Goal: Use online tool/utility

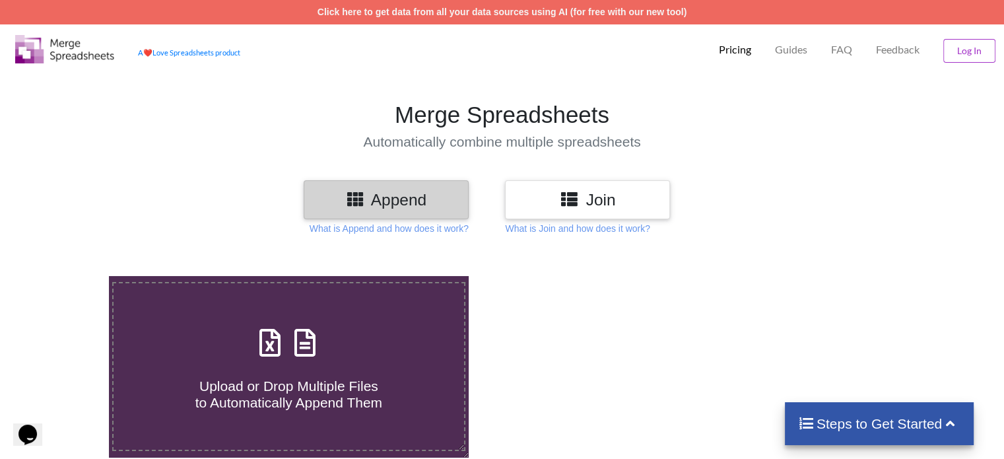
scroll to position [198, 0]
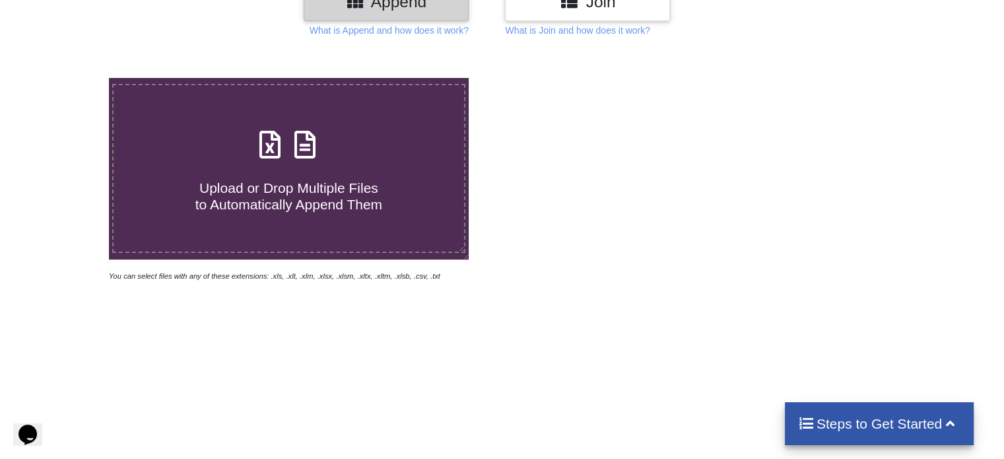
click at [278, 196] on span "Upload or Drop Multiple Files to Automatically Append Them" at bounding box center [288, 196] width 187 height 32
click at [69, 78] on input "Upload or Drop Multiple Files to Automatically Append Them" at bounding box center [69, 78] width 0 height 0
type input "C:\fakepath\08_QD-SYT_[DATE]_DANH SACH GPP - Lan 01.2025.signed.xlsx"
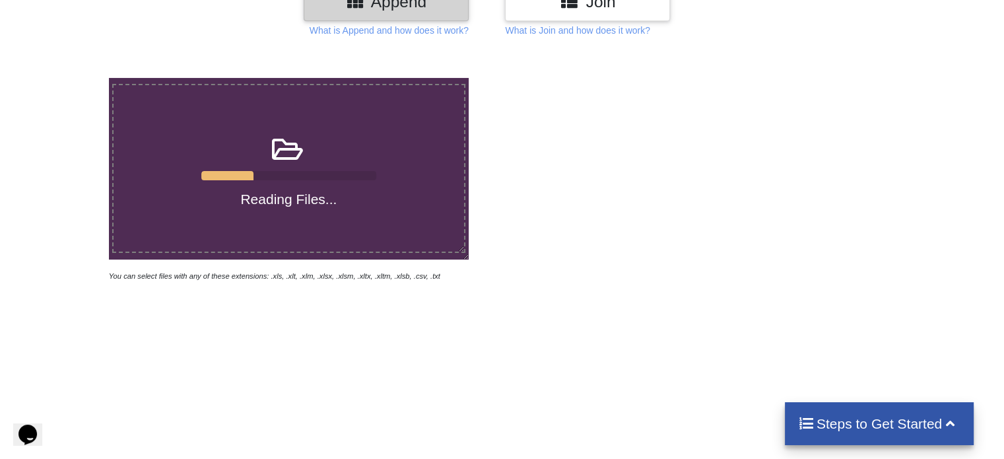
scroll to position [66, 0]
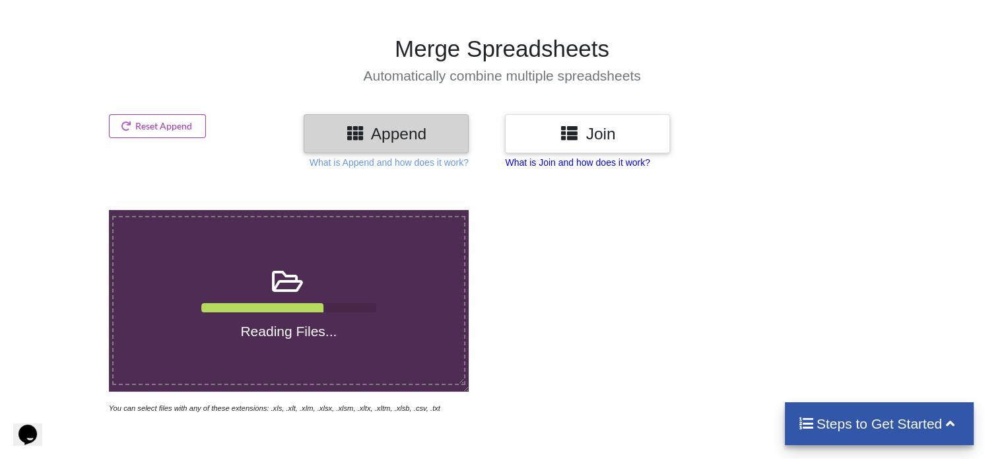
click at [588, 163] on p "What is Join and how does it work?" at bounding box center [577, 162] width 145 height 13
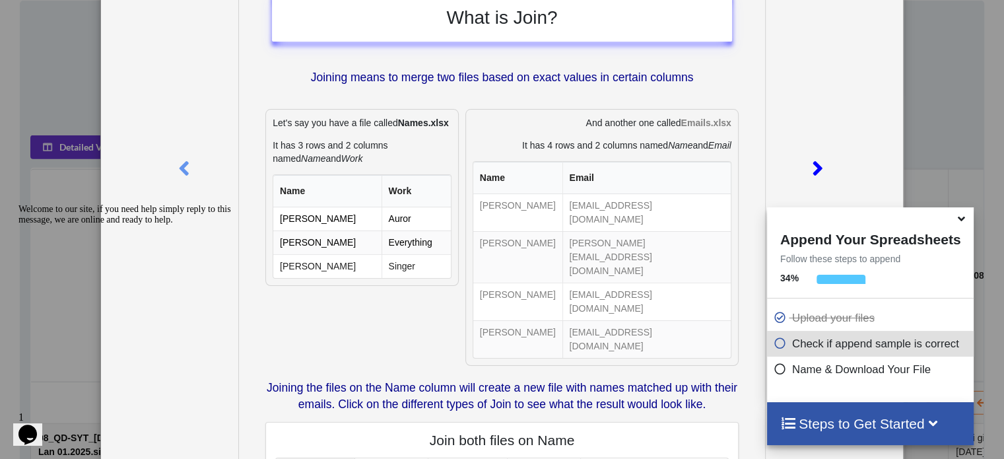
scroll to position [0, 0]
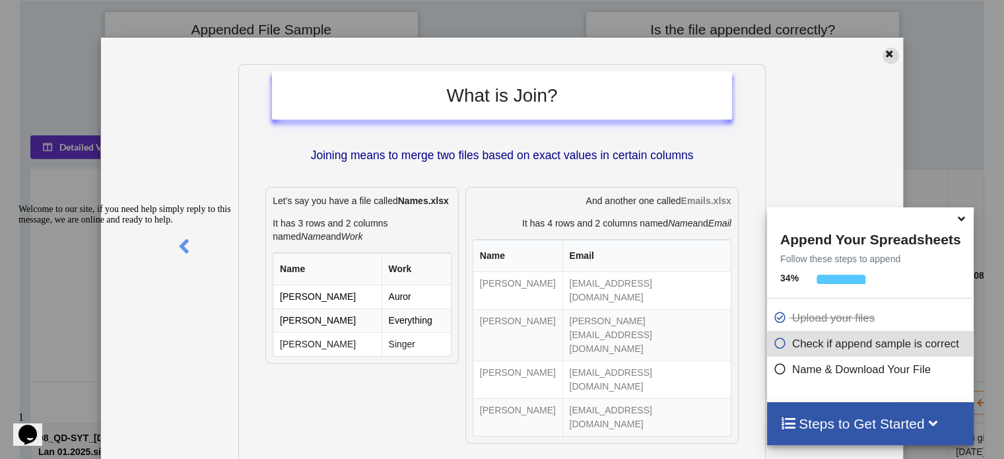
click at [885, 56] on icon at bounding box center [889, 52] width 11 height 9
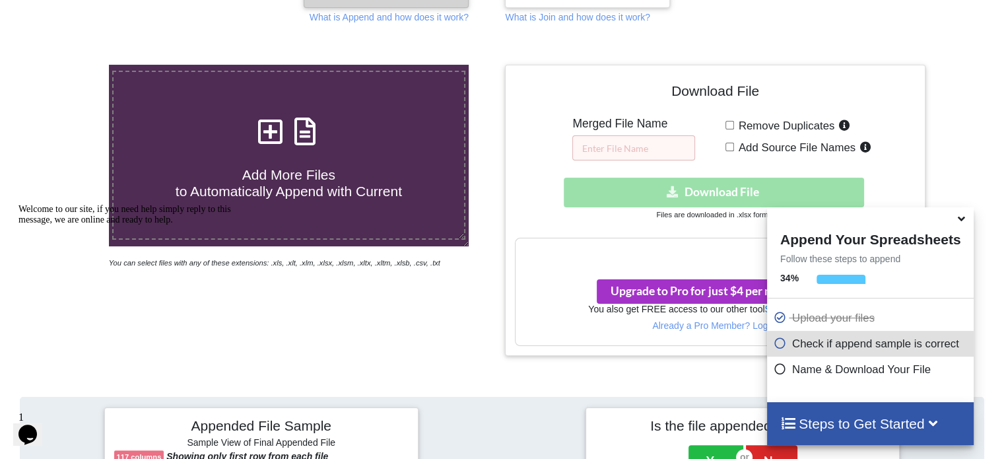
scroll to position [79, 0]
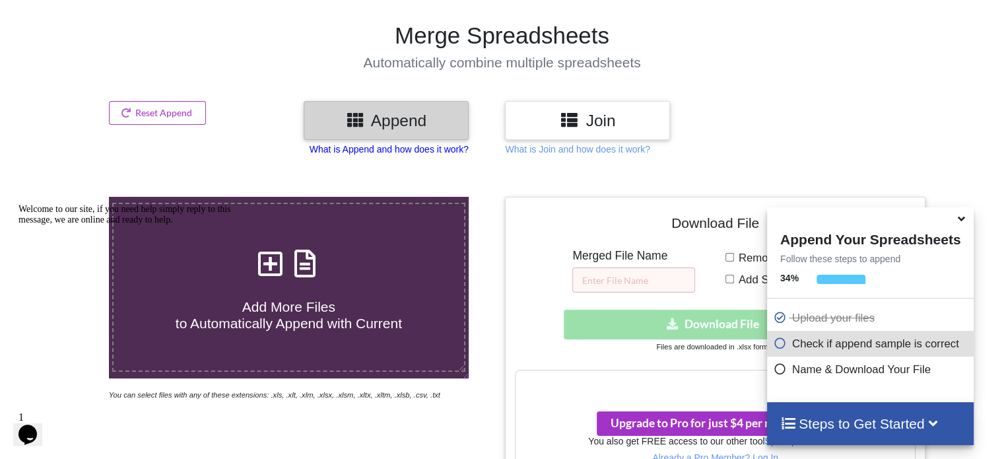
click at [421, 147] on p "What is Append and how does it work?" at bounding box center [389, 149] width 159 height 13
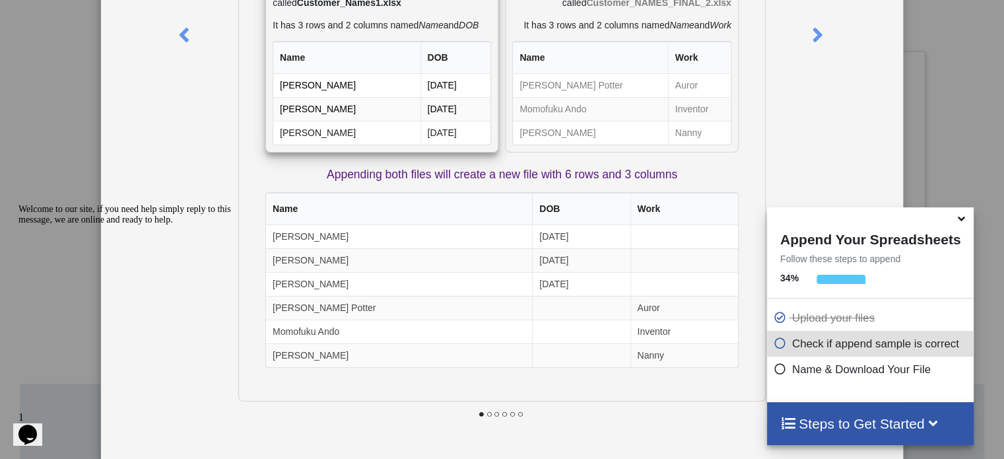
scroll to position [145, 0]
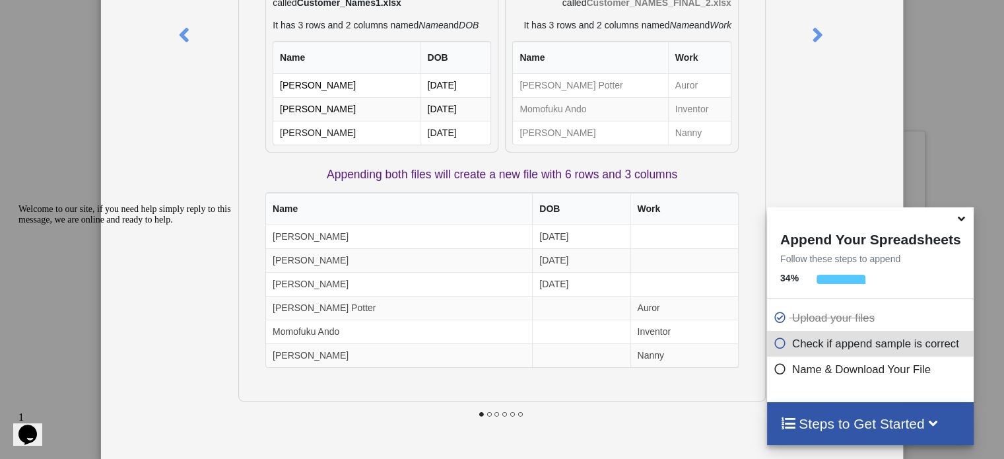
click at [940, 55] on div "What is Append? Append means to stack multiple files together vertically based …" at bounding box center [502, 229] width 1004 height 459
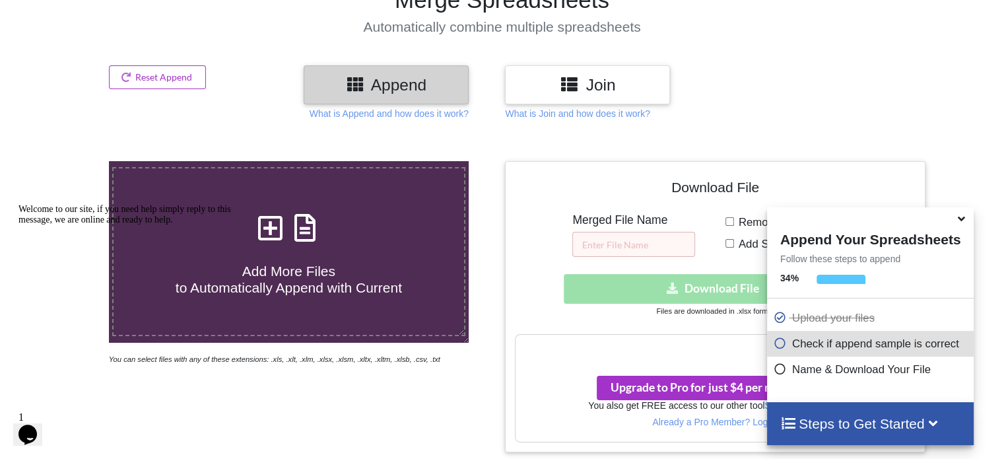
scroll to position [198, 0]
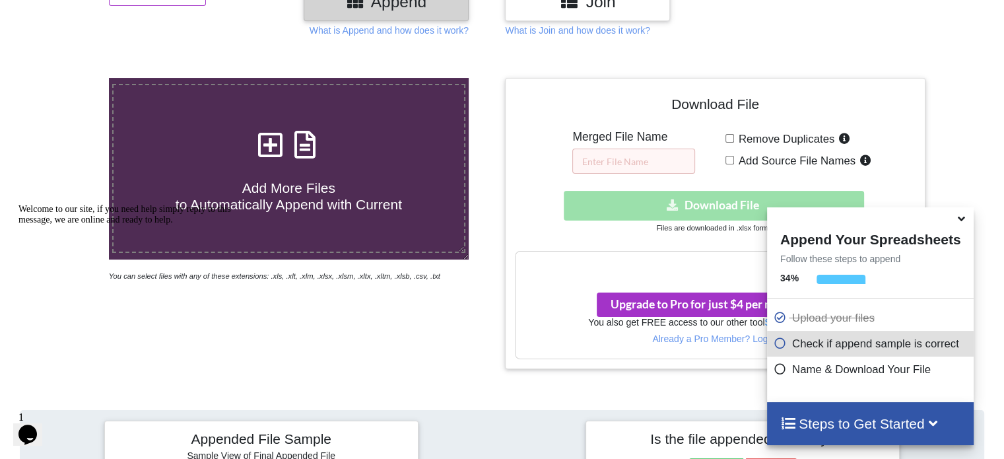
click at [965, 216] on icon at bounding box center [962, 217] width 14 height 12
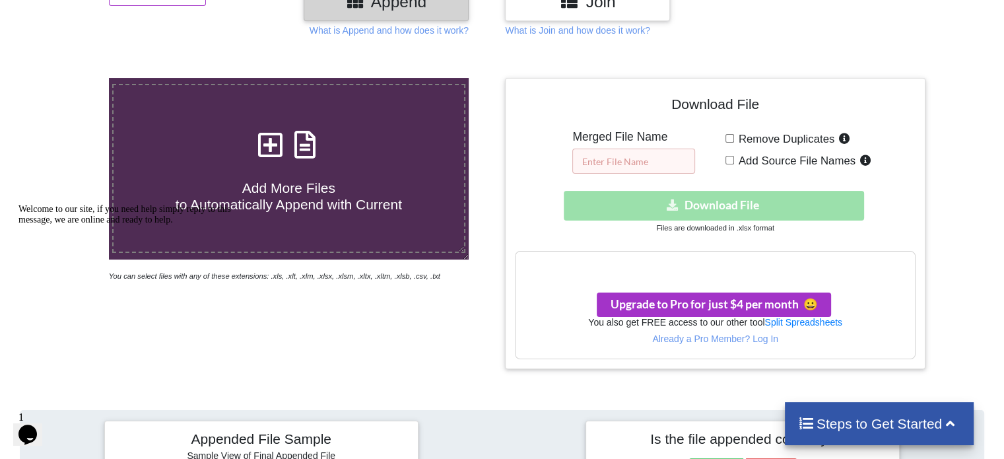
click at [602, 161] on input "text" at bounding box center [633, 161] width 123 height 25
click at [632, 108] on h4 "Download File" at bounding box center [715, 107] width 400 height 38
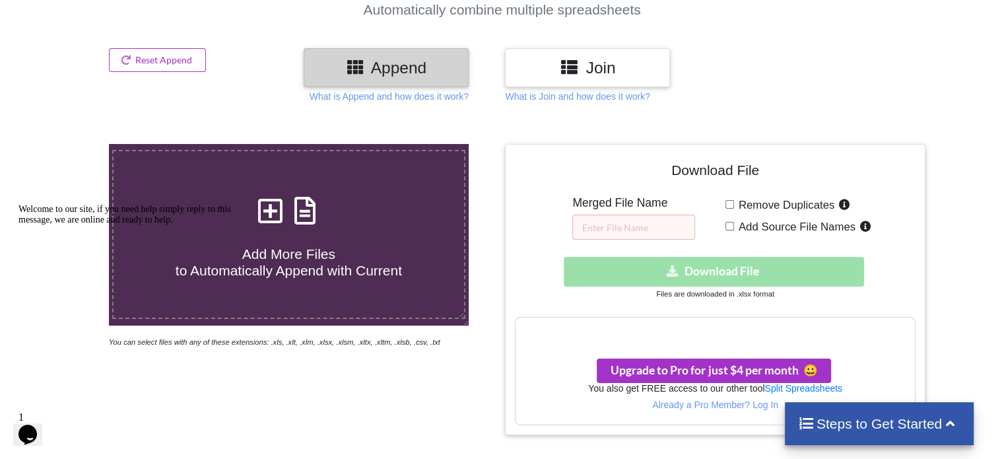
scroll to position [132, 0]
click at [615, 224] on input "text" at bounding box center [633, 227] width 123 height 25
type input "sdfsfsf"
click at [735, 224] on span "Add Source File Names" at bounding box center [794, 227] width 121 height 13
click at [734, 224] on input "Add Source File Names" at bounding box center [730, 226] width 9 height 9
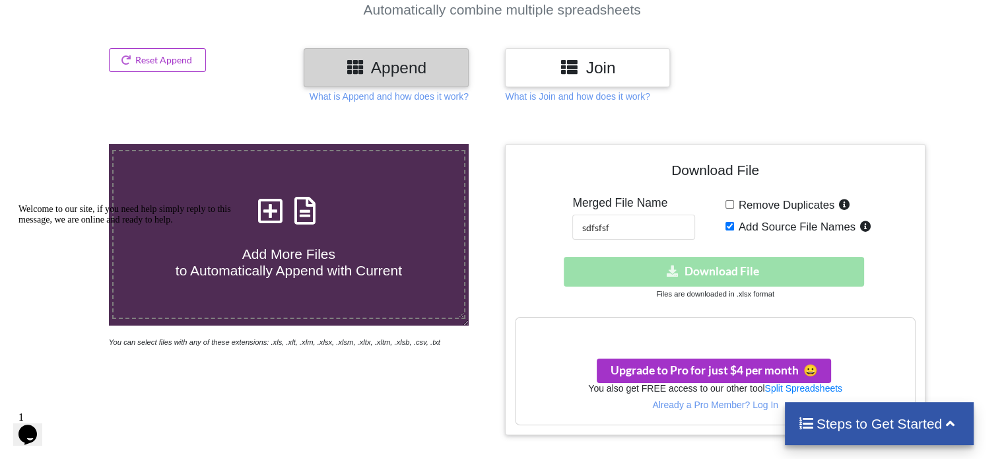
click at [732, 226] on input "Add Source File Names" at bounding box center [730, 226] width 9 height 9
checkbox input "false"
click at [728, 205] on input "Remove Duplicates" at bounding box center [730, 204] width 9 height 9
click at [729, 204] on input "Remove Duplicates" at bounding box center [730, 204] width 9 height 9
click at [36, 430] on icon "Opens Chat This icon Opens the chat window." at bounding box center [27, 434] width 21 height 21
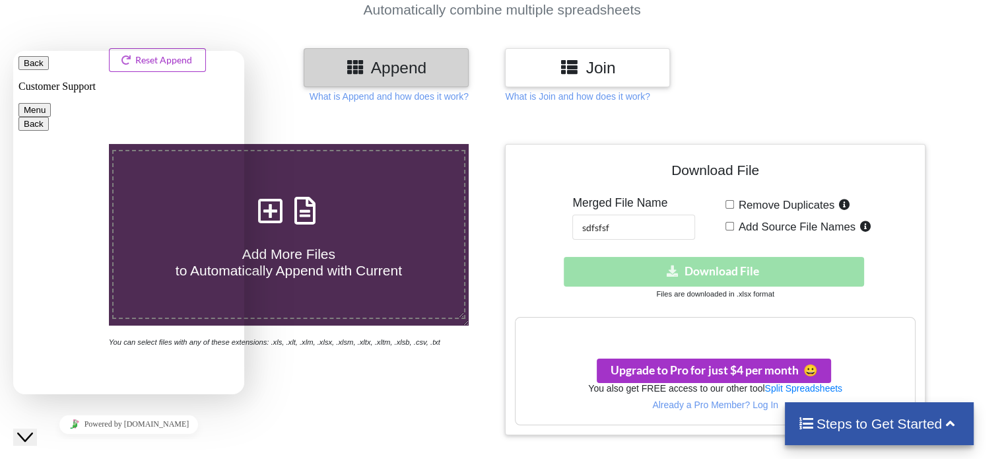
click at [12, 423] on div at bounding box center [32, 289] width 85 height 291
click at [23, 429] on div "Close Chat This icon closes the chat window." at bounding box center [25, 437] width 16 height 16
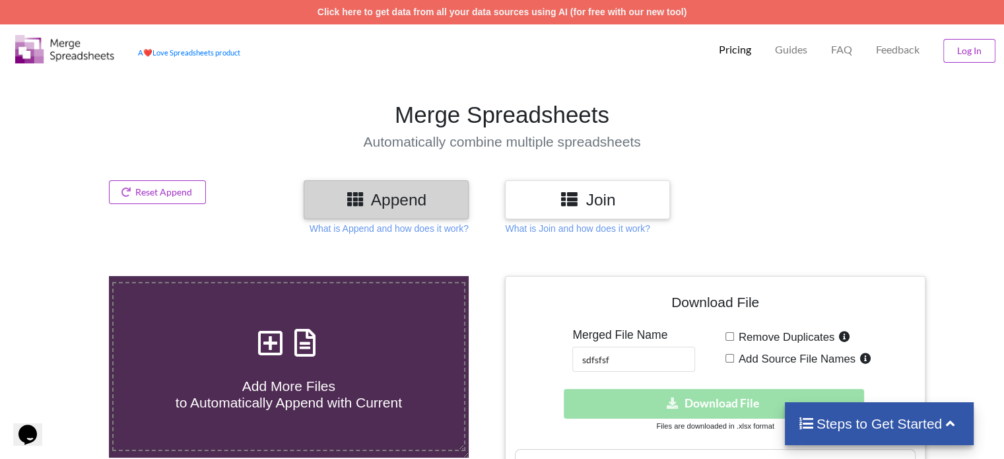
scroll to position [198, 0]
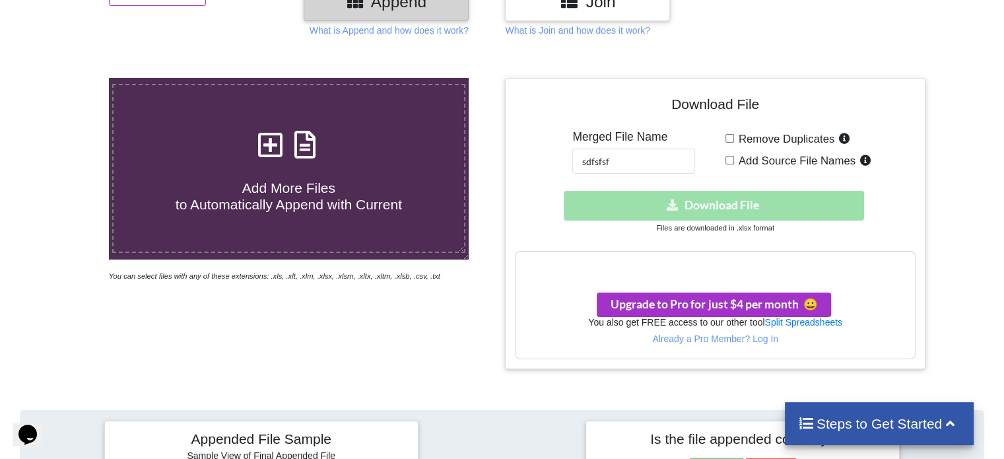
click at [712, 206] on div "Download hidden Download File" at bounding box center [715, 206] width 400 height 30
click at [729, 138] on input "Remove Duplicates" at bounding box center [730, 138] width 9 height 9
checkbox input "true"
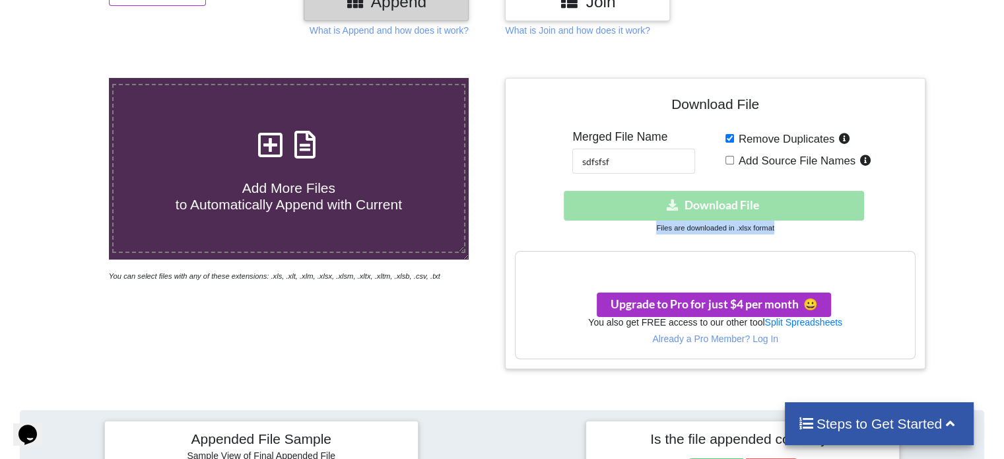
click at [731, 160] on input "Add Source File Names" at bounding box center [730, 160] width 9 height 9
checkbox input "true"
click at [716, 185] on div "Download File Merged File Name sdfsfsf Remove Duplicates Add Source File Names …" at bounding box center [715, 223] width 400 height 271
click at [720, 202] on div "Download hidden Download File" at bounding box center [715, 206] width 400 height 30
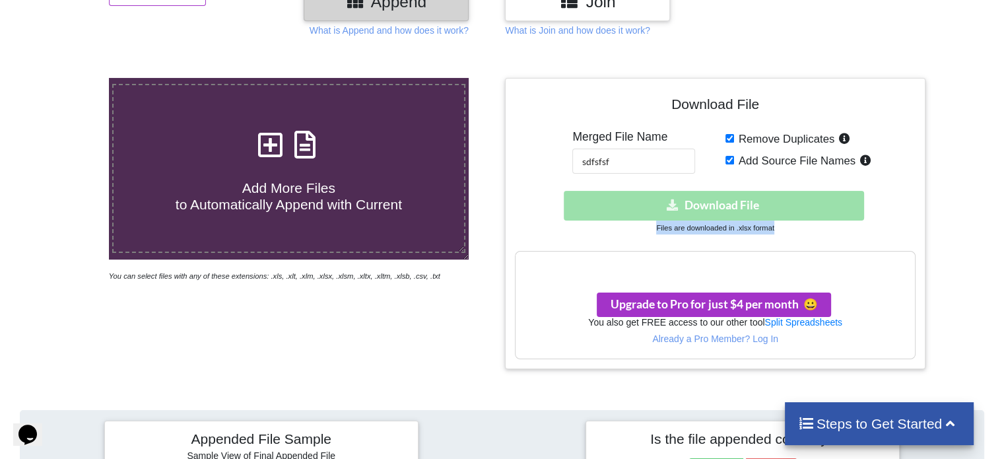
click at [718, 201] on div "Download hidden Download File" at bounding box center [715, 206] width 400 height 30
click at [649, 164] on input "sdfsfsf" at bounding box center [633, 161] width 123 height 25
type input "sdfsfsfdvsvxcvxcv.excel"
click at [669, 199] on div "Download hidden Download File" at bounding box center [715, 206] width 400 height 30
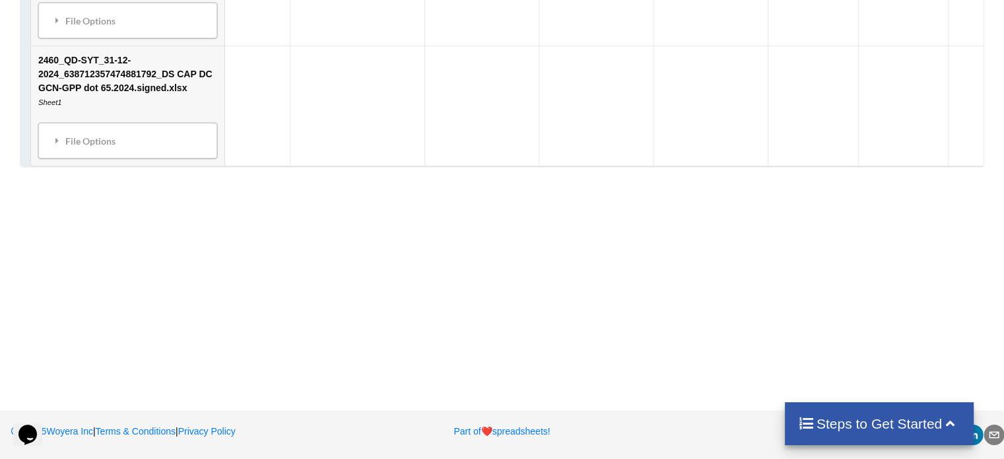
scroll to position [12654, 0]
